Goal: Task Accomplishment & Management: Manage account settings

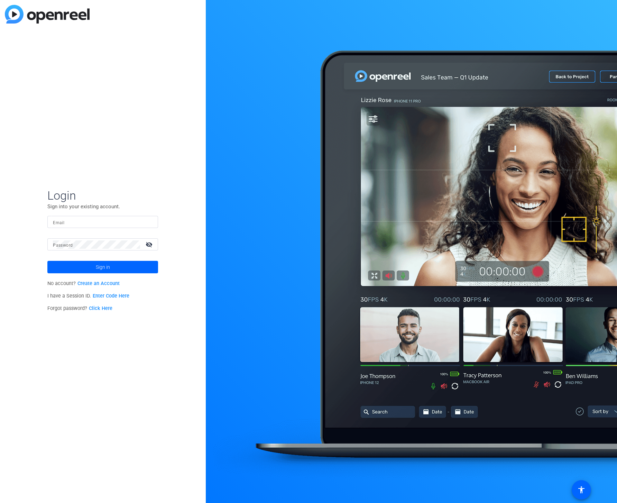
click at [59, 225] on mat-label "Email" at bounding box center [58, 222] width 11 height 5
click at [59, 225] on input "Email" at bounding box center [103, 222] width 100 height 8
click at [78, 221] on input "[PERSON_NAME]" at bounding box center [103, 222] width 100 height 8
click at [47, 261] on button "Sign in" at bounding box center [102, 267] width 111 height 12
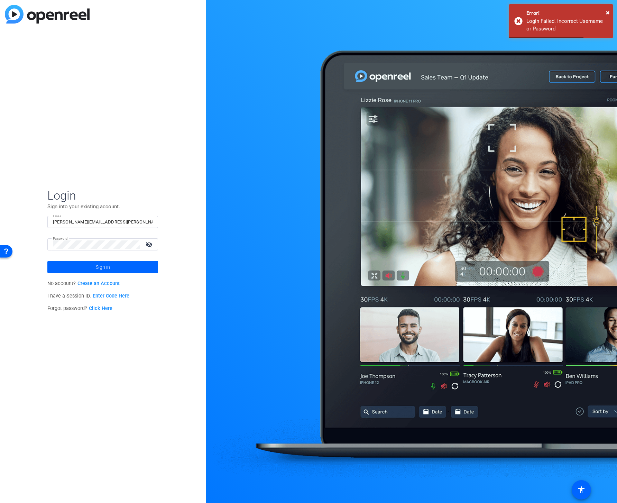
click at [79, 240] on div at bounding box center [96, 244] width 87 height 12
click at [24, 242] on div "Login Sign into your existing account. Email [PERSON_NAME][EMAIL_ADDRESS][PERSO…" at bounding box center [103, 251] width 206 height 503
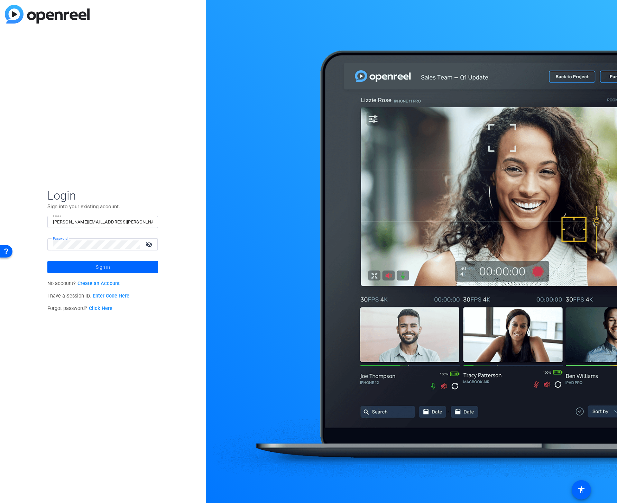
click at [47, 261] on button "Sign in" at bounding box center [102, 267] width 111 height 12
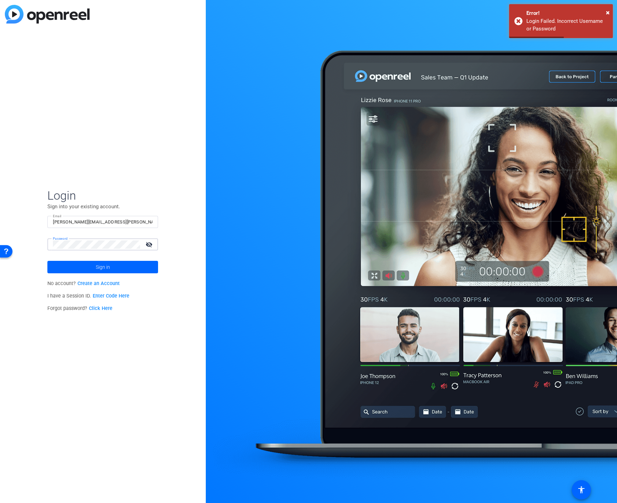
click at [15, 242] on div "Login Sign into your existing account. Email [PERSON_NAME][EMAIL_ADDRESS][PERSO…" at bounding box center [103, 251] width 206 height 503
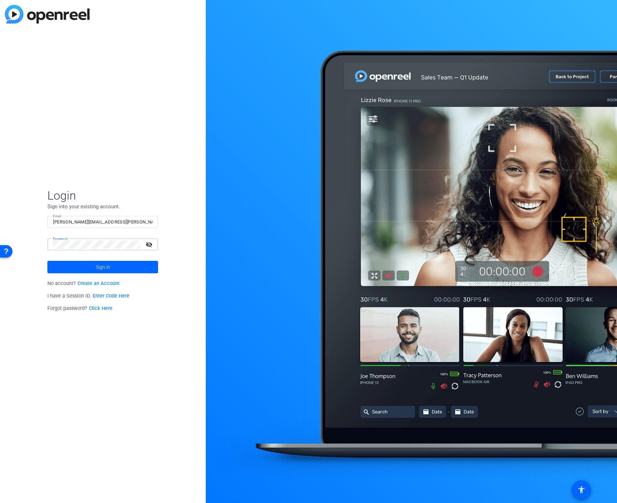
click at [47, 261] on button "Sign in" at bounding box center [102, 267] width 111 height 12
click at [93, 226] on div "[PERSON_NAME][EMAIL_ADDRESS][PERSON_NAME][DOMAIN_NAME]" at bounding box center [103, 222] width 100 height 12
click at [96, 221] on input "[PERSON_NAME][EMAIL_ADDRESS][PERSON_NAME][DOMAIN_NAME]" at bounding box center [103, 222] width 100 height 8
type input "[PERSON_NAME][EMAIL_ADDRESS][PERSON_NAME][PERSON_NAME][DOMAIN_NAME]"
click at [27, 243] on div "Login Sign into your existing account. Email [PERSON_NAME][EMAIL_ADDRESS][PERSO…" at bounding box center [103, 251] width 206 height 503
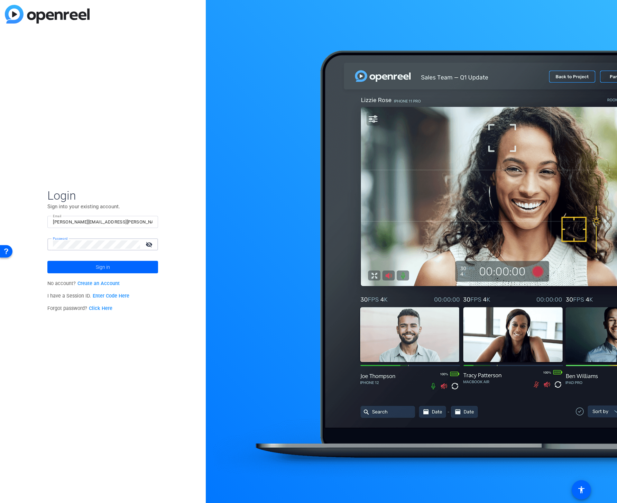
click at [47, 261] on button "Sign in" at bounding box center [102, 267] width 111 height 12
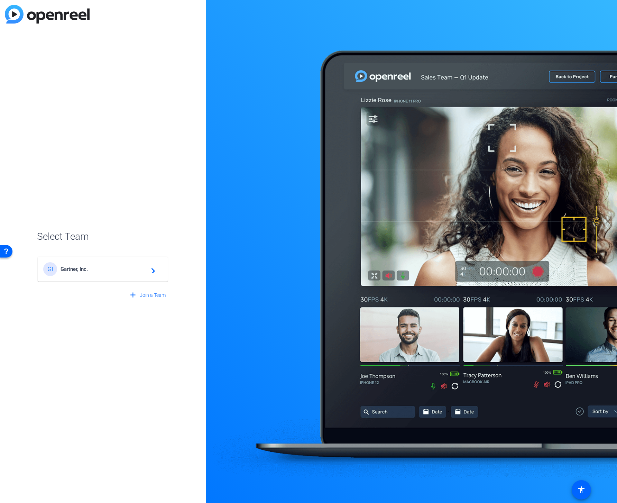
click at [69, 263] on div "GI Gartner, Inc. navigate_next" at bounding box center [102, 269] width 119 height 14
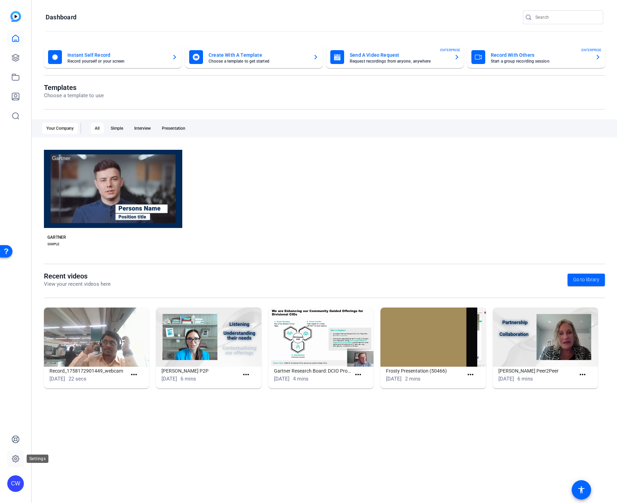
click at [12, 458] on icon at bounding box center [15, 458] width 7 height 7
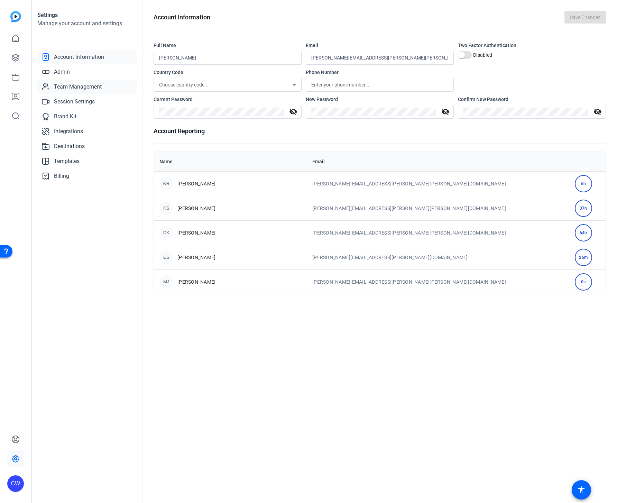
click at [89, 87] on span "Team Management" at bounding box center [78, 87] width 48 height 8
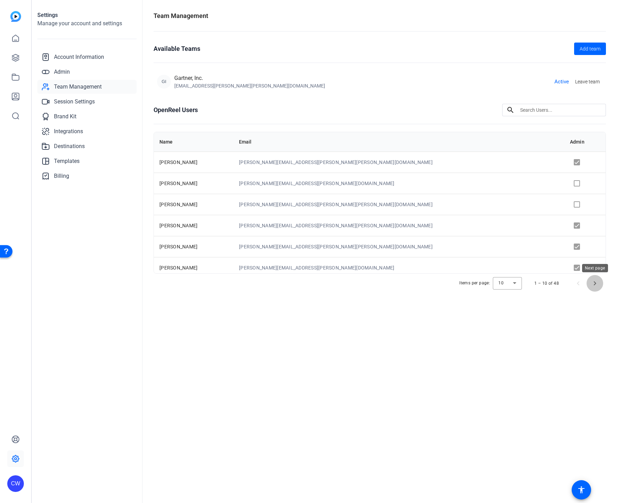
click at [595, 285] on span "Next page" at bounding box center [595, 283] width 17 height 17
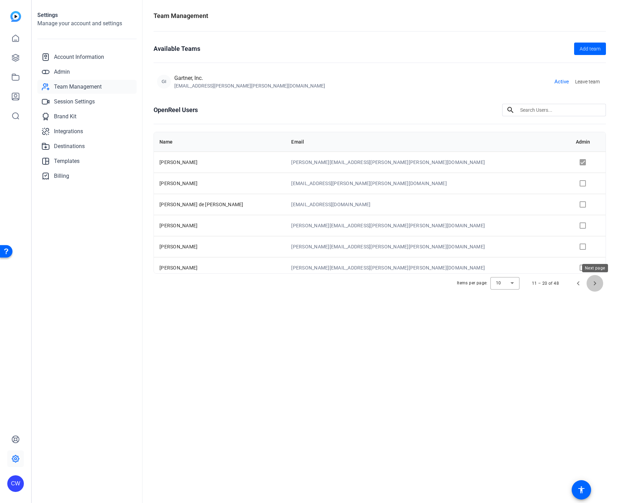
click at [595, 285] on span "Next page" at bounding box center [595, 283] width 17 height 17
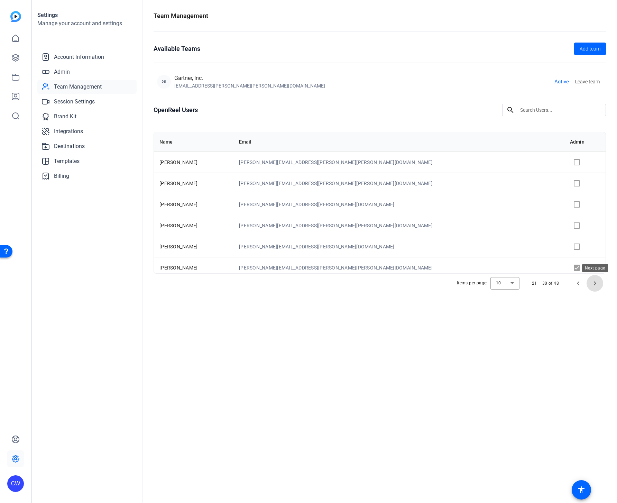
click at [595, 285] on span "Next page" at bounding box center [595, 283] width 17 height 17
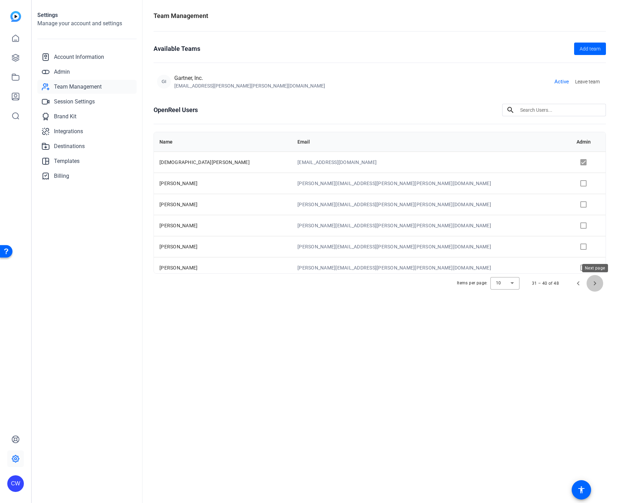
click at [595, 285] on span "Next page" at bounding box center [595, 283] width 17 height 17
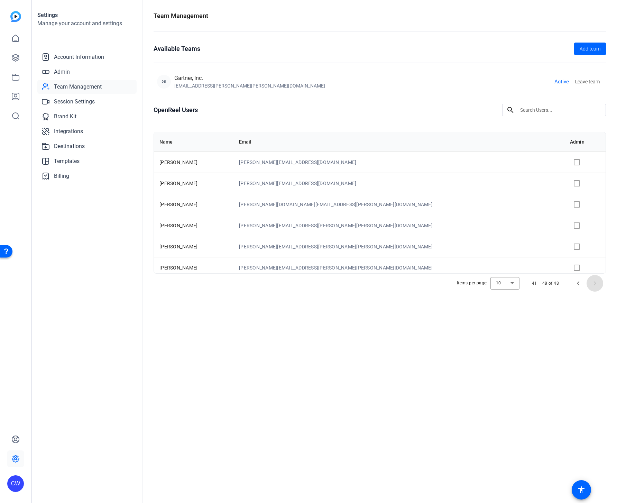
click at [595, 285] on span "Next page" at bounding box center [595, 283] width 17 height 17
click at [578, 281] on span "Previous page" at bounding box center [578, 283] width 17 height 17
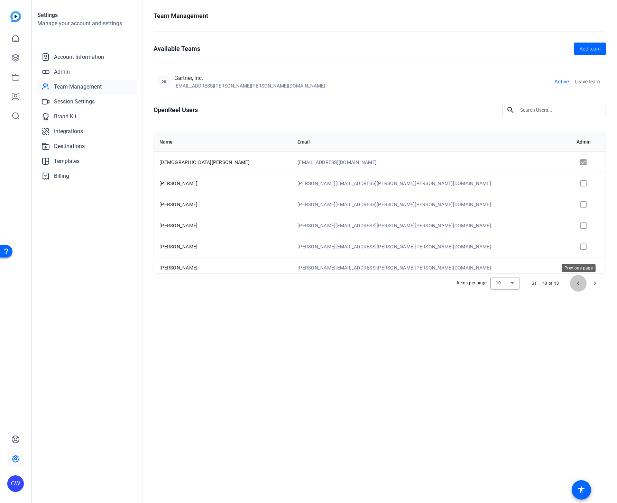
click at [578, 281] on span "Previous page" at bounding box center [578, 283] width 17 height 17
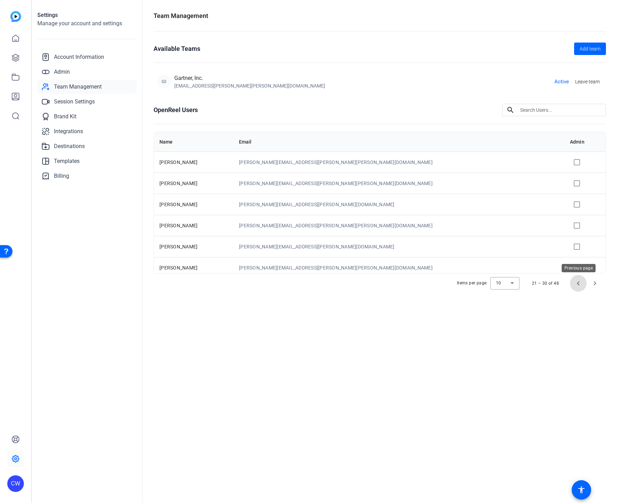
click at [578, 281] on span "Previous page" at bounding box center [578, 283] width 17 height 17
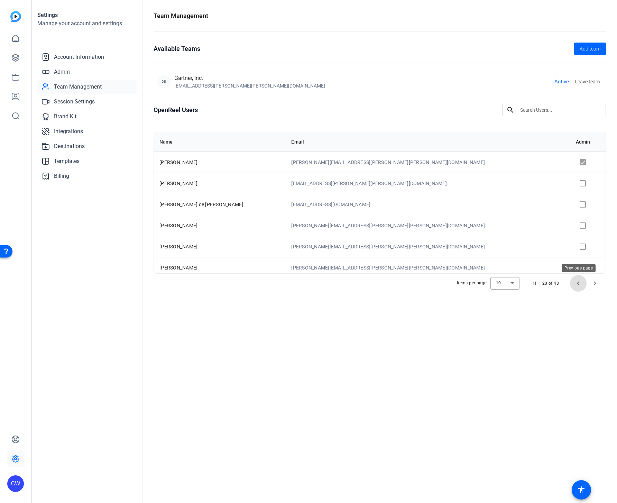
click at [578, 281] on span "Previous page" at bounding box center [578, 283] width 17 height 17
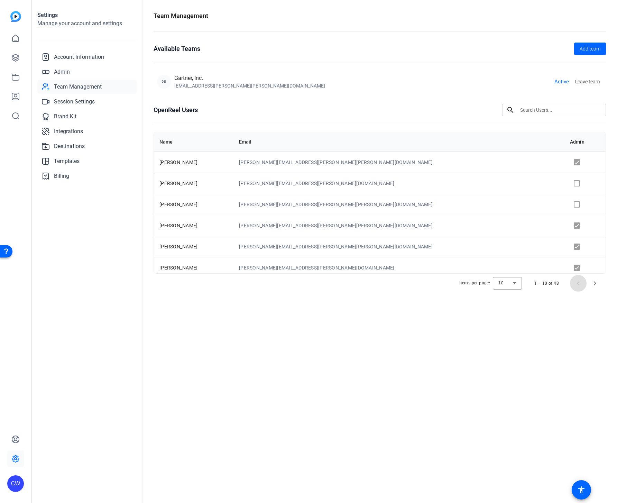
click at [578, 281] on span "Previous page" at bounding box center [578, 283] width 17 height 17
click at [60, 74] on span "Admin" at bounding box center [62, 72] width 16 height 8
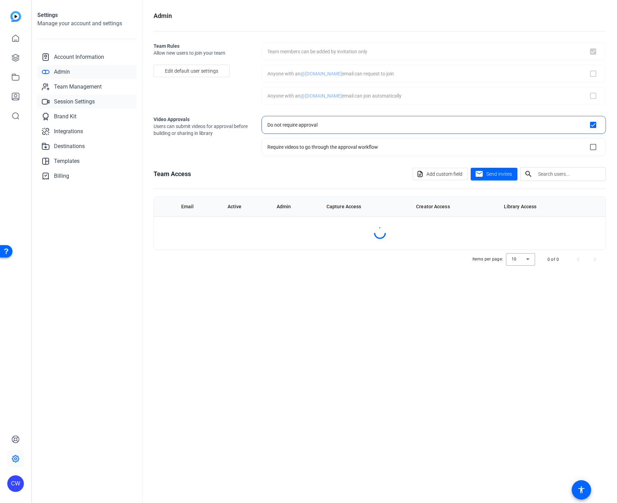
checkbox input "true"
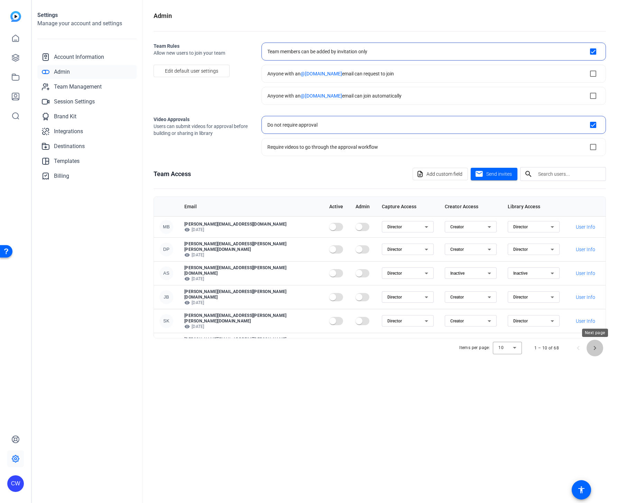
click at [593, 349] on span "Next page" at bounding box center [595, 348] width 17 height 17
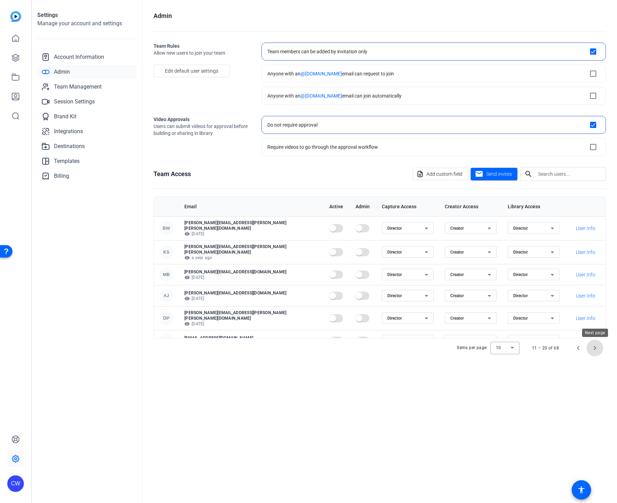
click at [595, 349] on span "Next page" at bounding box center [595, 348] width 17 height 17
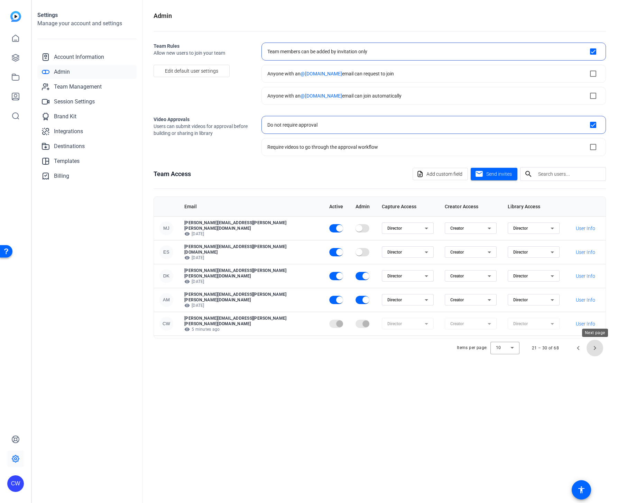
click at [596, 349] on span "Next page" at bounding box center [595, 348] width 17 height 17
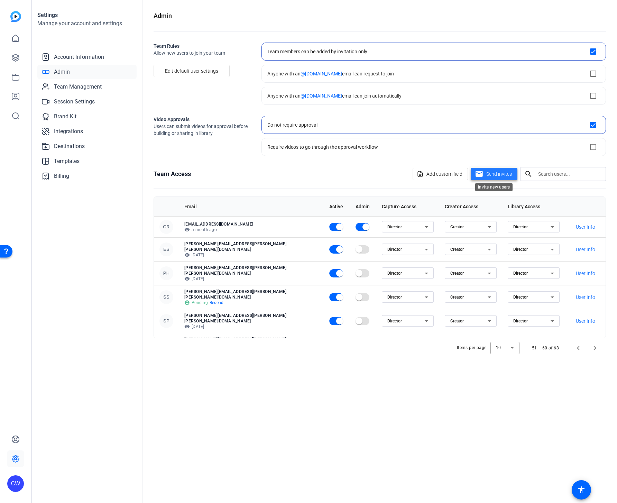
click at [503, 173] on span "Send invites" at bounding box center [500, 174] width 26 height 7
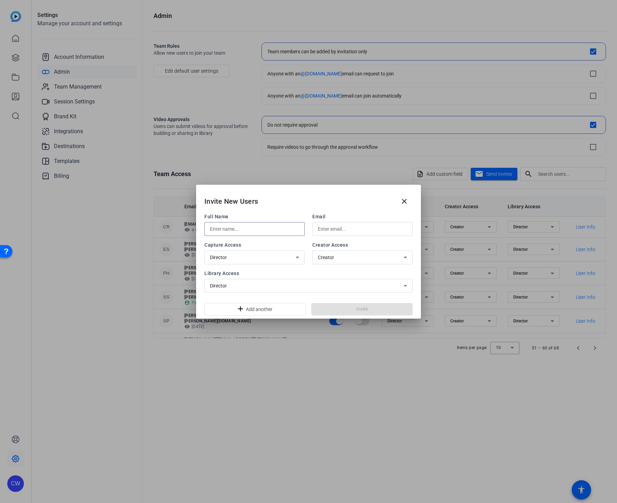
paste input "@[PERSON_NAME] [PERSON_NAME]"
drag, startPoint x: 214, startPoint y: 229, endPoint x: 195, endPoint y: 229, distance: 18.7
click at [195, 229] on div "Invite New Users close Full Name @[PERSON_NAME] [PERSON_NAME] Email Capture Acc…" at bounding box center [308, 251] width 617 height 503
type input "[PERSON_NAME] [PERSON_NAME]"
click at [333, 229] on input "text" at bounding box center [362, 229] width 89 height 8
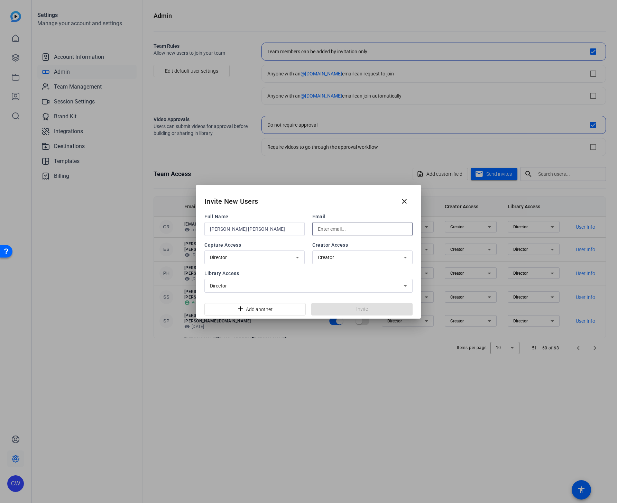
paste input "[EMAIL_ADDRESS][DOMAIN_NAME]"
type input "[EMAIL_ADDRESS][DOMAIN_NAME]"
click at [357, 258] on div "Creator" at bounding box center [361, 257] width 86 height 8
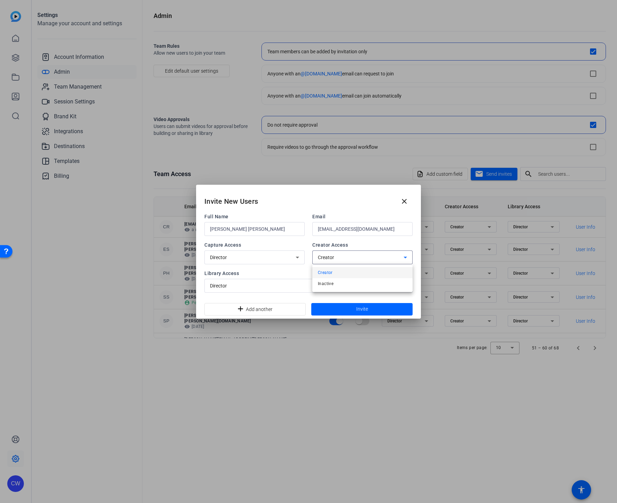
click at [281, 257] on div at bounding box center [308, 251] width 617 height 503
click at [282, 256] on div "Director" at bounding box center [253, 257] width 86 height 8
click at [282, 256] on div at bounding box center [308, 251] width 617 height 503
click at [286, 287] on div "Director" at bounding box center [307, 286] width 194 height 8
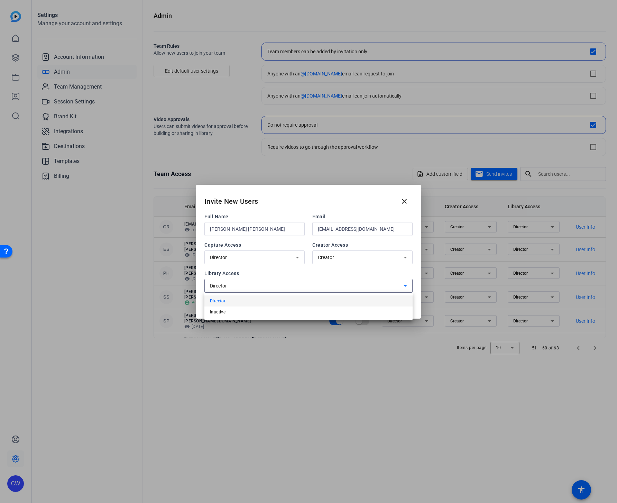
click at [286, 287] on div at bounding box center [308, 251] width 617 height 503
click at [370, 309] on span at bounding box center [361, 309] width 101 height 17
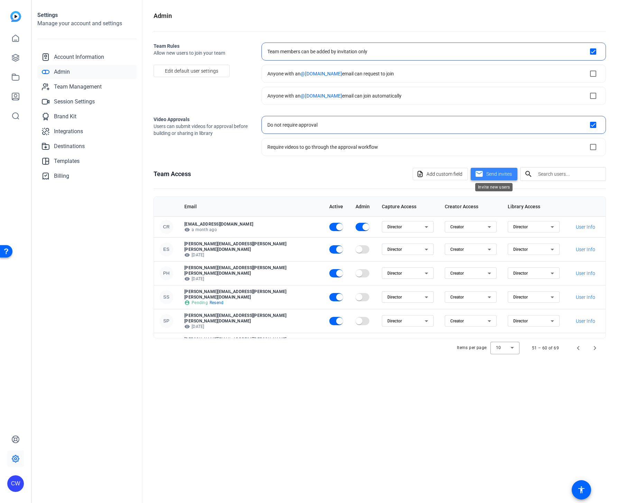
click at [484, 172] on span at bounding box center [494, 174] width 47 height 17
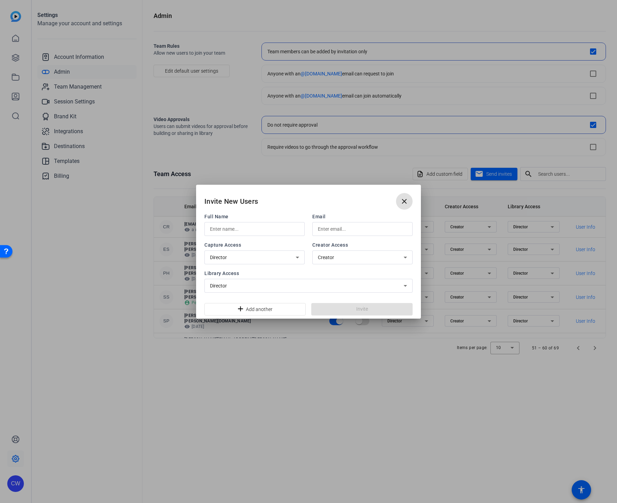
click at [280, 221] on div "Full Name" at bounding box center [254, 224] width 100 height 23
click at [276, 226] on input "text" at bounding box center [254, 229] width 89 height 8
paste input "[PERSON_NAME]"
type input "[PERSON_NAME]"
click at [258, 224] on div "[PERSON_NAME]" at bounding box center [254, 229] width 89 height 14
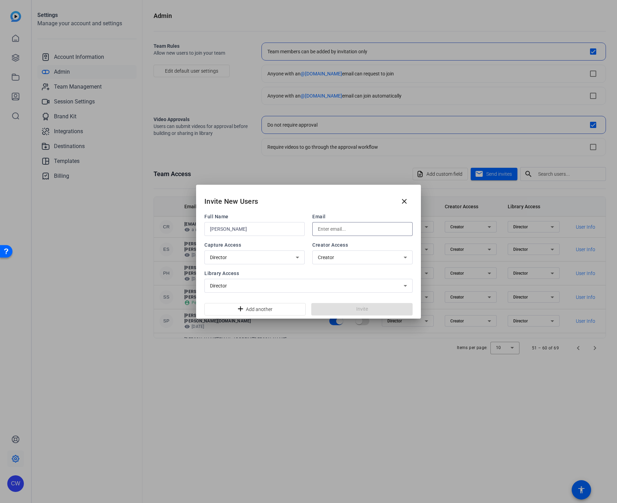
click at [338, 229] on input "text" at bounding box center [362, 229] width 89 height 8
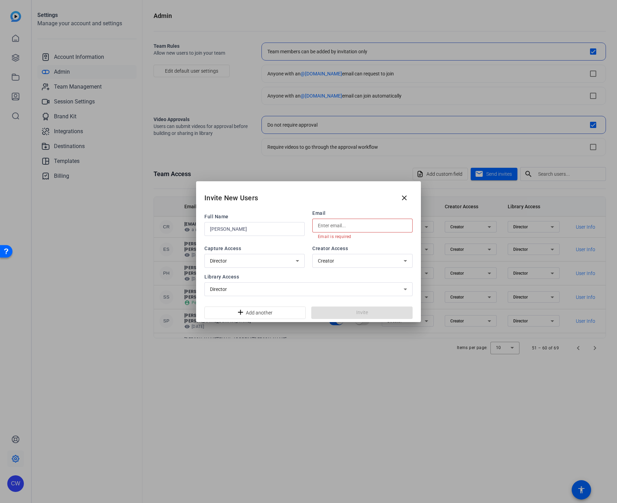
click at [334, 228] on input "text" at bounding box center [362, 225] width 89 height 8
paste input "[PERSON_NAME][EMAIL_ADDRESS][PERSON_NAME][PERSON_NAME][DOMAIN_NAME]"
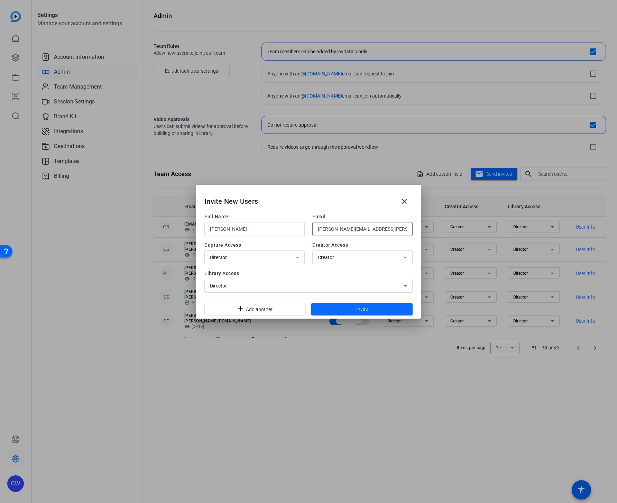
type input "[PERSON_NAME][EMAIL_ADDRESS][PERSON_NAME][PERSON_NAME][DOMAIN_NAME]"
click at [348, 312] on span at bounding box center [361, 309] width 101 height 17
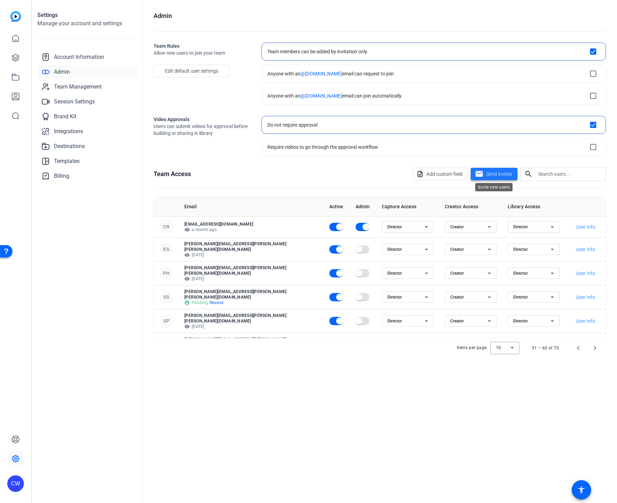
click at [502, 173] on span "Send invites" at bounding box center [500, 174] width 26 height 7
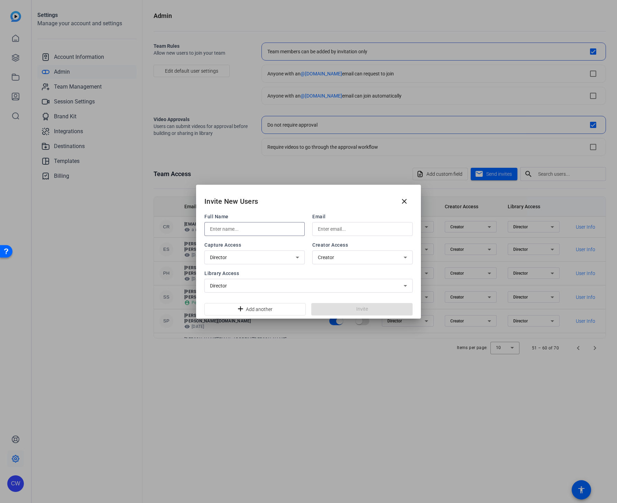
click at [242, 228] on input "text" at bounding box center [254, 229] width 89 height 8
paste input "[PERSON_NAME]"
type input "[PERSON_NAME]"
click at [329, 258] on span "Creator" at bounding box center [326, 258] width 16 height 6
click at [331, 226] on div at bounding box center [308, 251] width 617 height 503
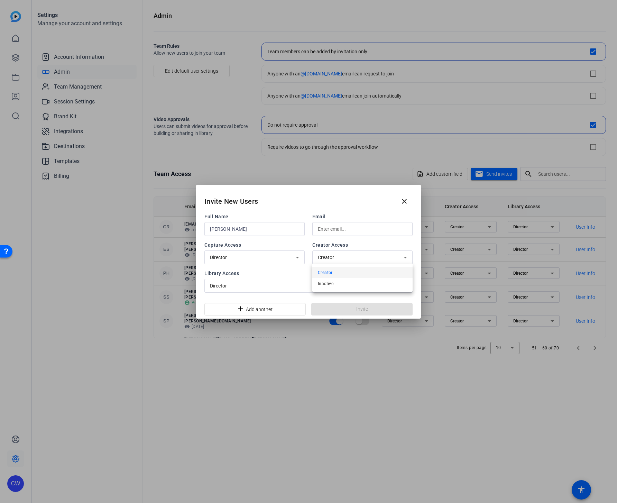
drag, startPoint x: 331, startPoint y: 226, endPoint x: 334, endPoint y: 229, distance: 3.9
click at [331, 226] on input "text" at bounding box center [362, 229] width 89 height 8
click at [352, 229] on input "text" at bounding box center [362, 229] width 89 height 8
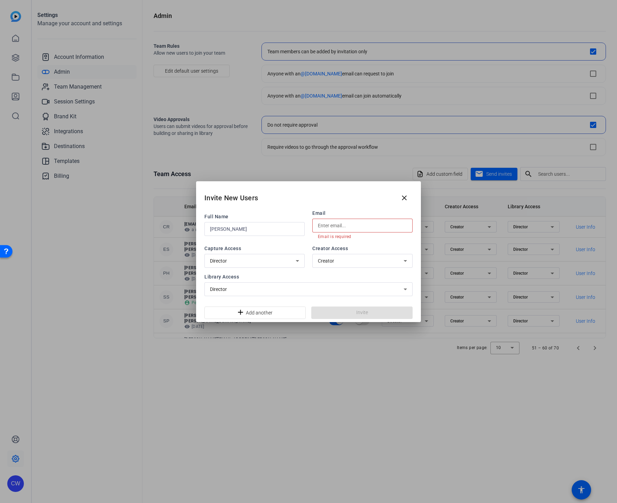
paste input "[PERSON_NAME][EMAIL_ADDRESS][PERSON_NAME][PERSON_NAME][DOMAIN_NAME]"
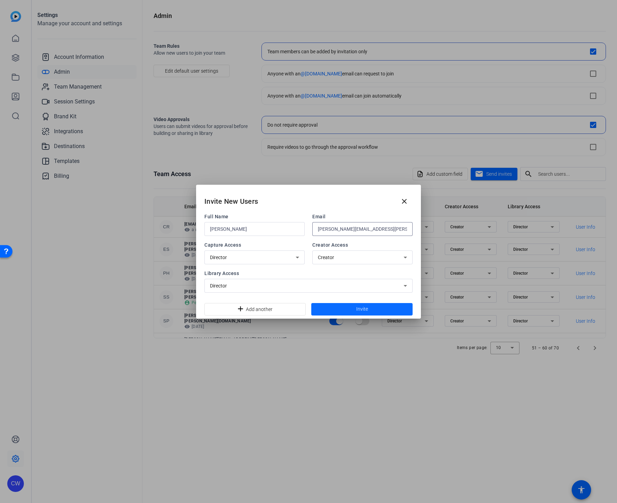
type input "[PERSON_NAME][EMAIL_ADDRESS][PERSON_NAME][PERSON_NAME][DOMAIN_NAME]"
click at [344, 309] on span at bounding box center [361, 309] width 101 height 17
